Goal: Task Accomplishment & Management: Manage account settings

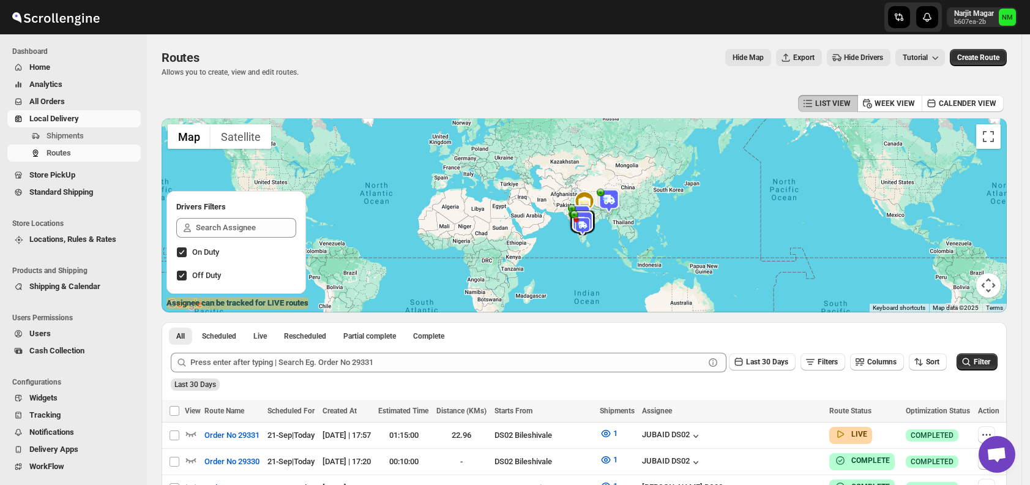
scroll to position [334, 0]
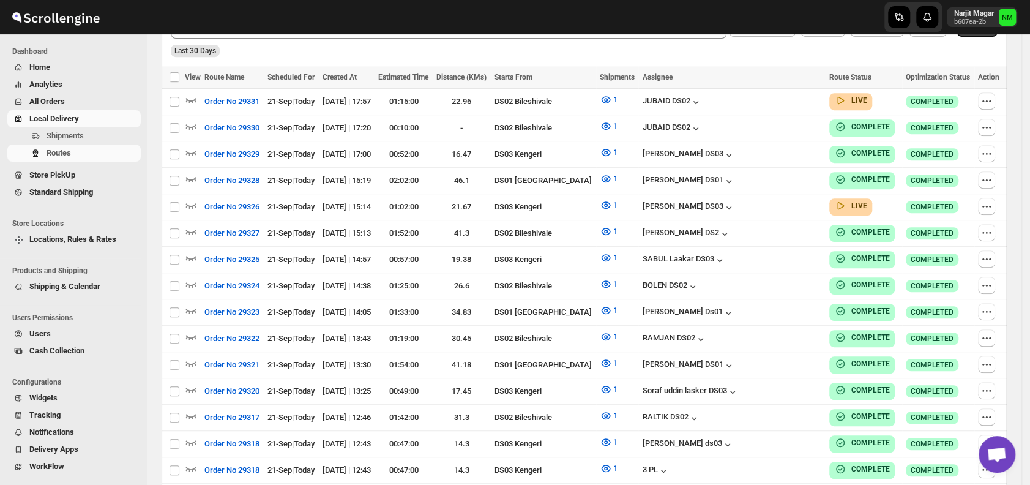
click at [63, 135] on span "Shipments" at bounding box center [65, 135] width 37 height 9
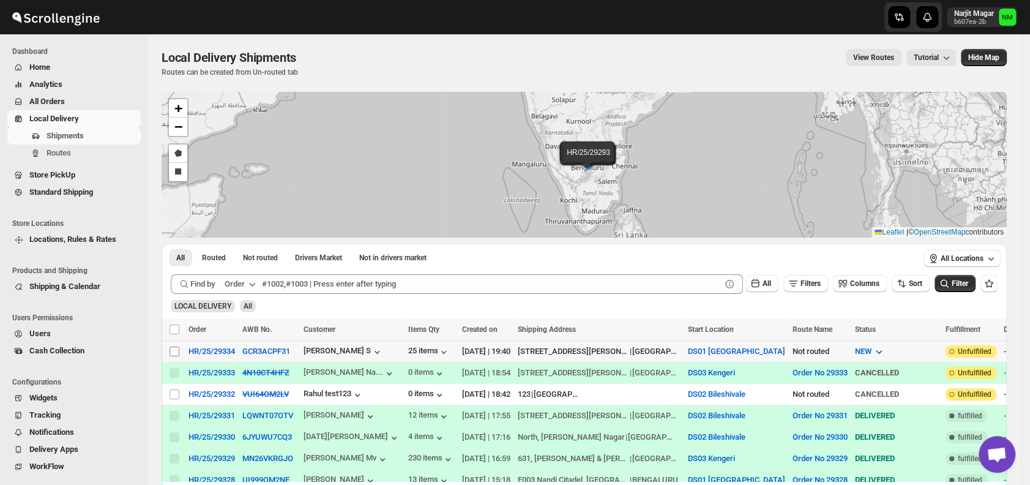
click at [171, 351] on input "Select shipment" at bounding box center [175, 351] width 10 height 10
checkbox input "true"
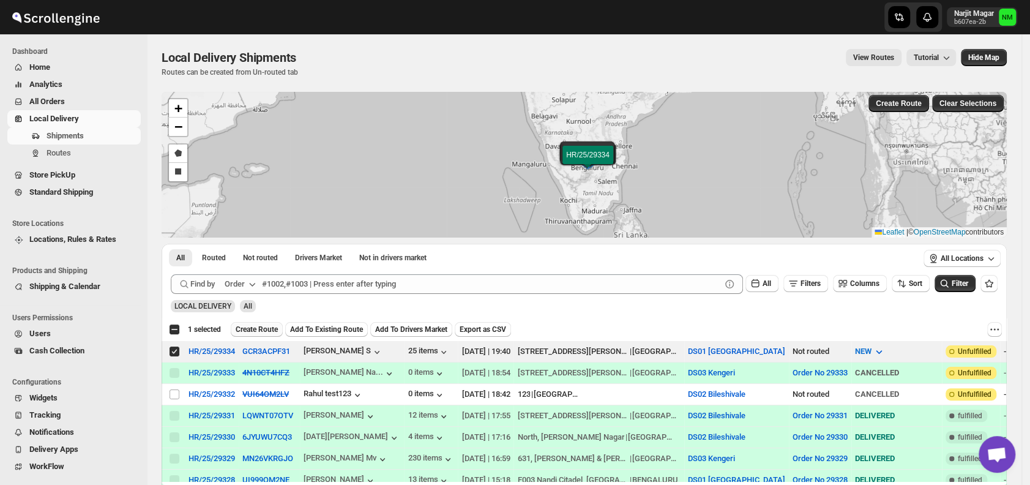
click at [245, 330] on span "Create Route" at bounding box center [257, 329] width 42 height 10
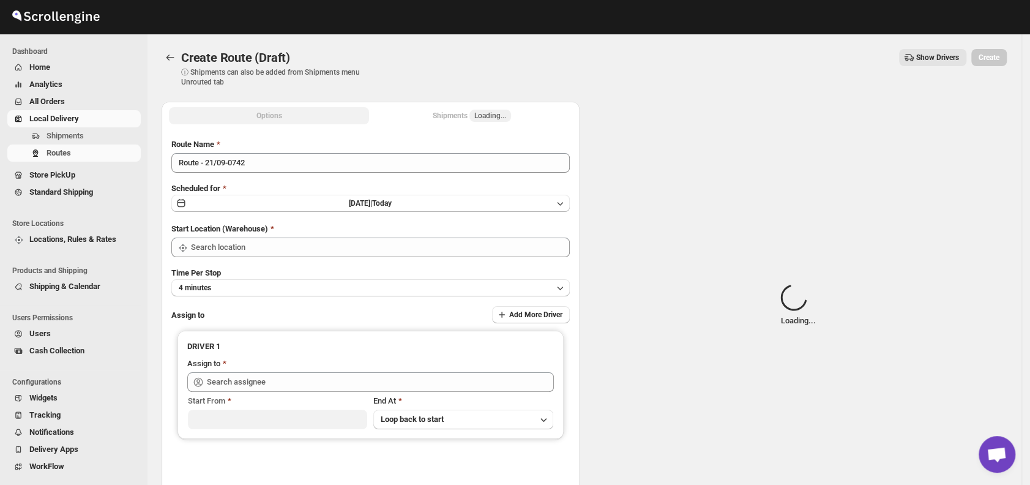
type input "DS01 [GEOGRAPHIC_DATA]"
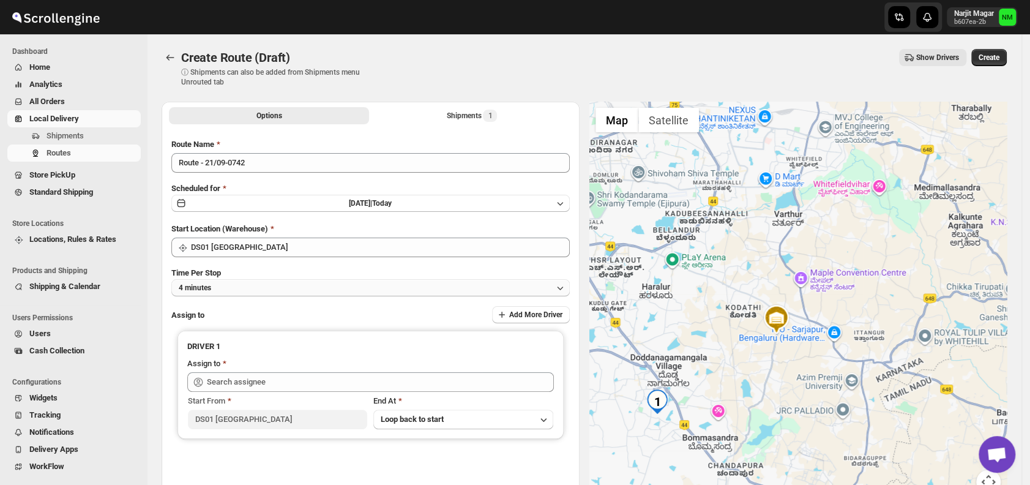
click at [228, 285] on button "4 minutes" at bounding box center [370, 287] width 398 height 17
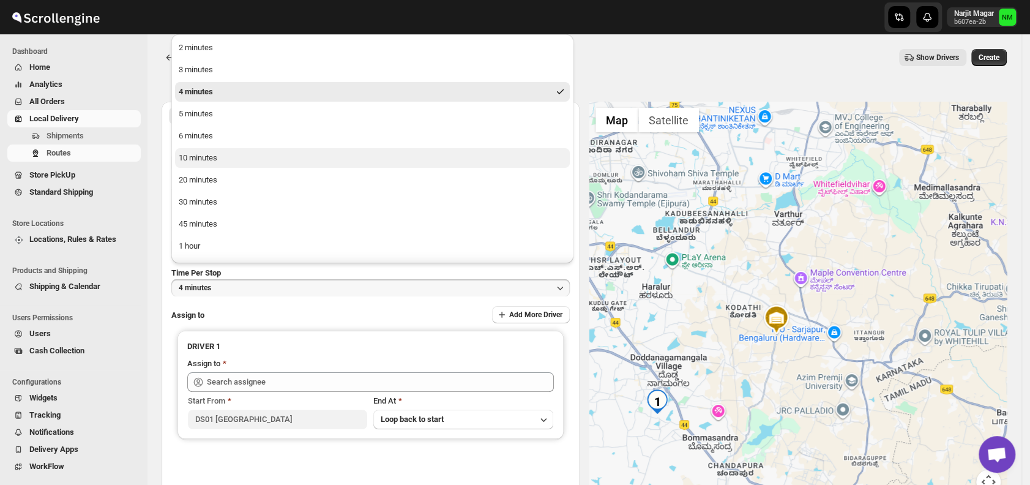
click at [196, 156] on div "10 minutes" at bounding box center [198, 158] width 39 height 12
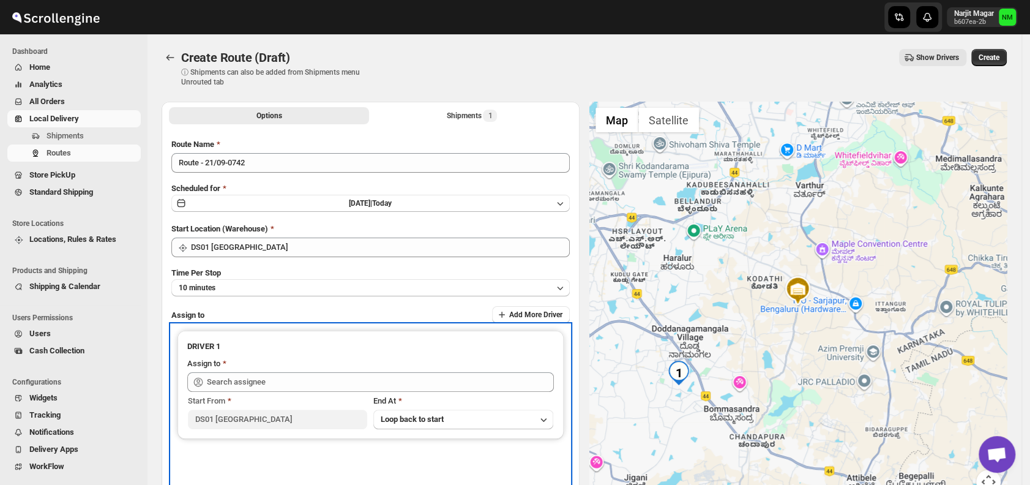
click at [330, 392] on div "Start From [GEOGRAPHIC_DATA] At Loop back to start" at bounding box center [370, 410] width 367 height 37
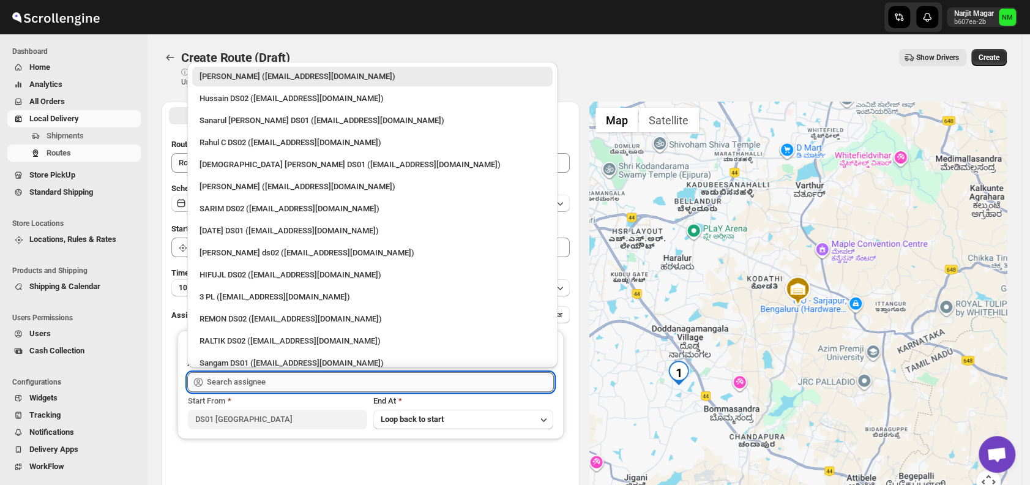
click at [314, 382] on input "text" at bounding box center [380, 382] width 347 height 20
click at [216, 185] on div "[PERSON_NAME] ([EMAIL_ADDRESS][DOMAIN_NAME])" at bounding box center [373, 187] width 346 height 12
type input "[PERSON_NAME] ([EMAIL_ADDRESS][DOMAIN_NAME])"
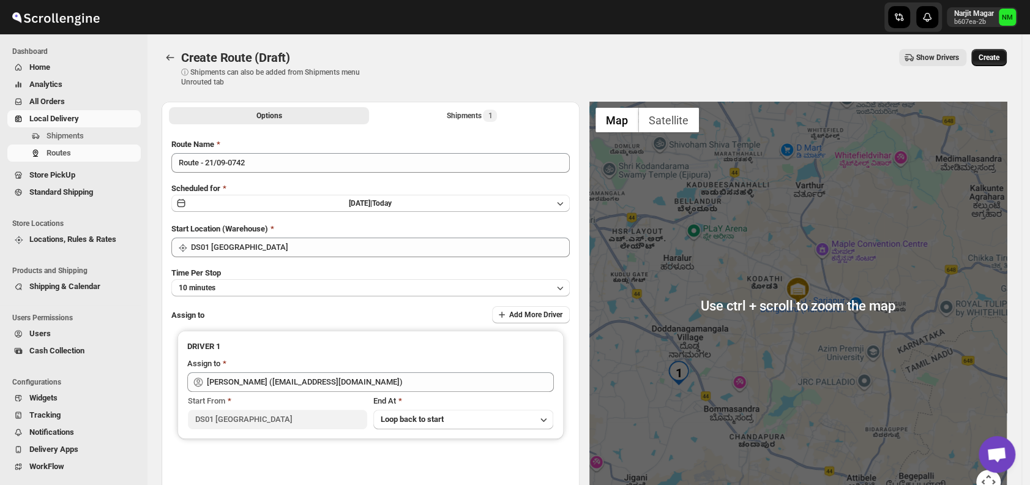
click at [999, 61] on span "Create" at bounding box center [989, 58] width 21 height 10
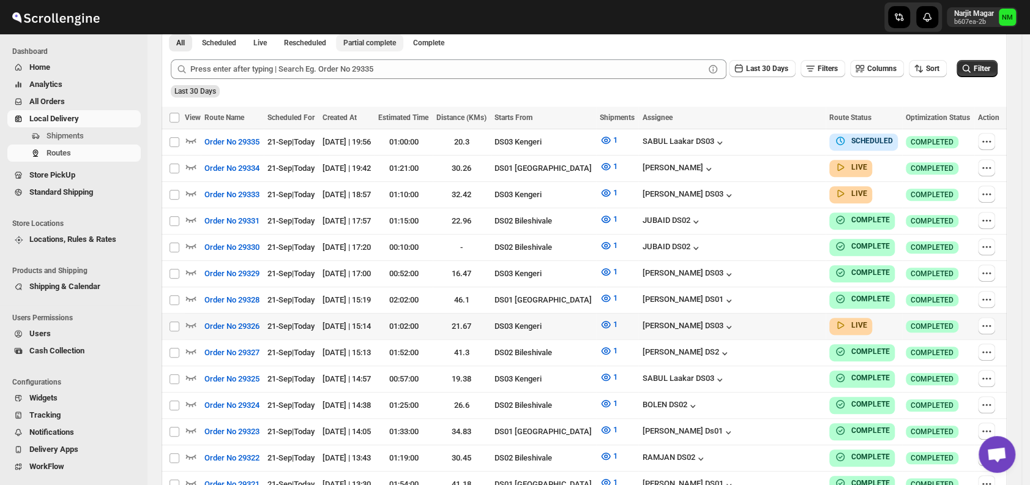
scroll to position [294, 0]
click at [983, 192] on icon "button" at bounding box center [986, 193] width 12 height 12
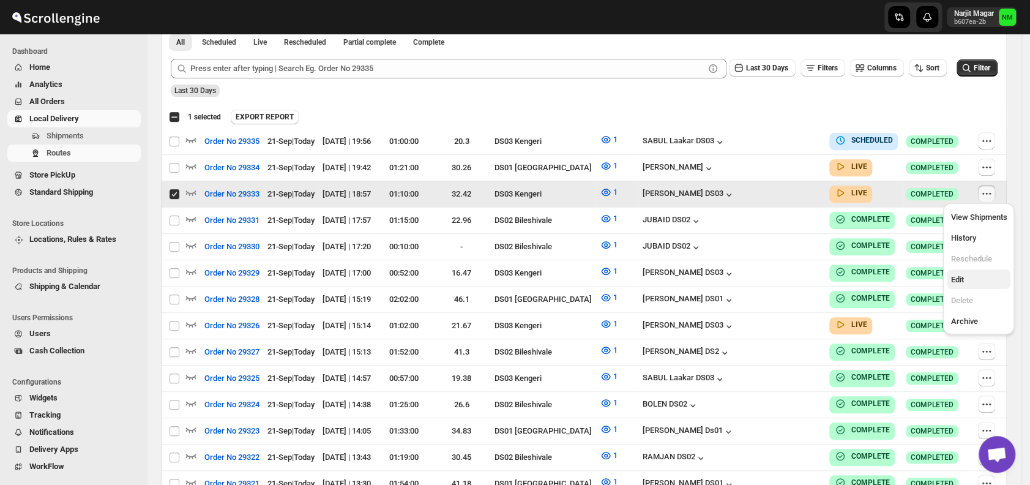
click at [964, 278] on span "Edit" at bounding box center [978, 280] width 56 height 12
checkbox input "false"
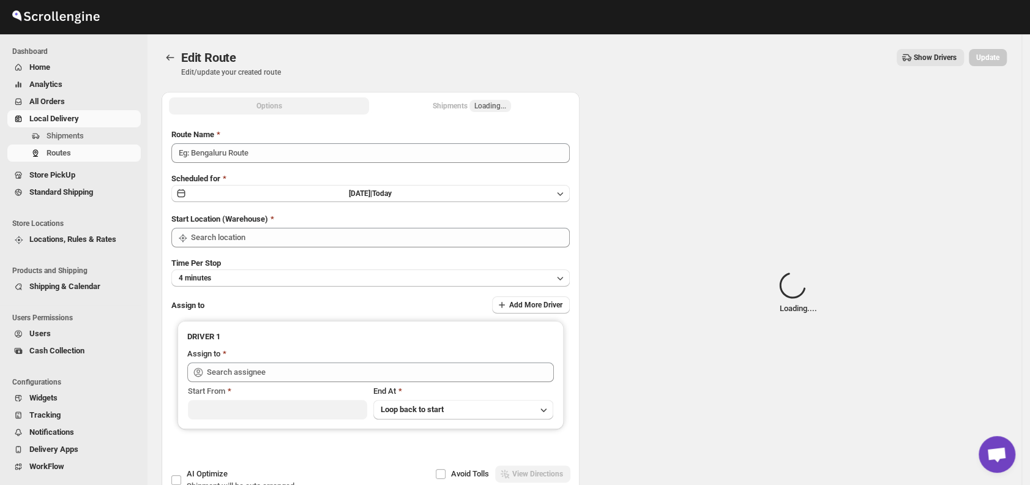
type input "Order No 29333"
type input "DS03 Kengeri"
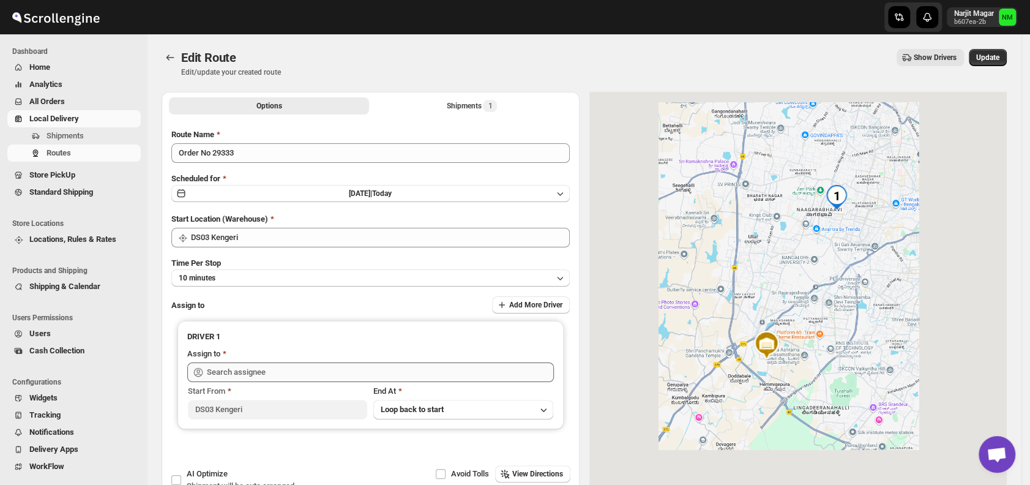
type input "ashik uddin DS03 (katiri8361@kimdyn.com)"
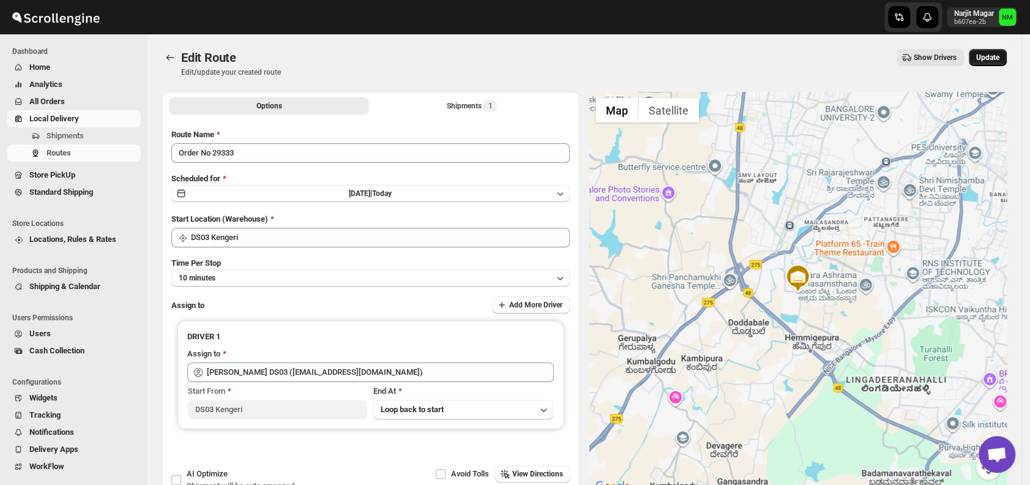
click at [990, 64] on button "Update" at bounding box center [988, 57] width 38 height 17
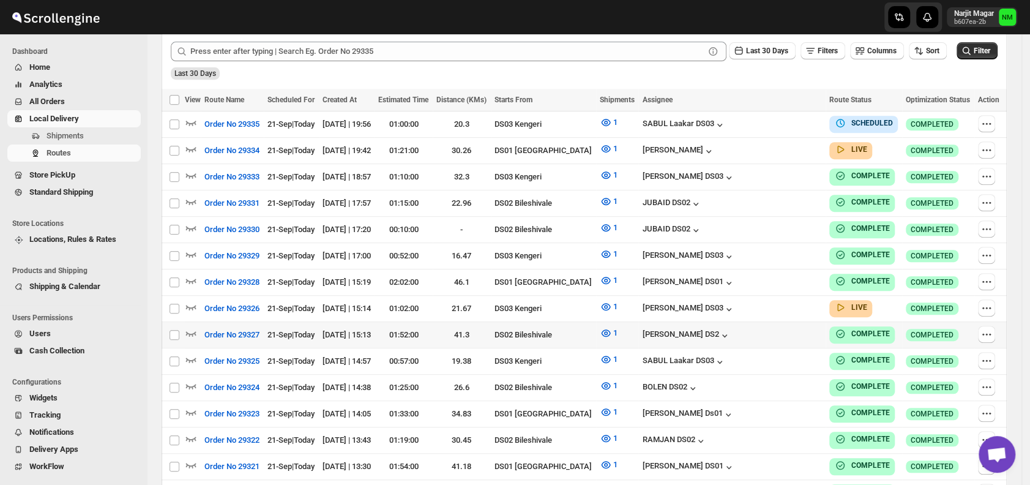
scroll to position [311, 0]
click at [192, 146] on icon "button" at bounding box center [191, 148] width 12 height 12
